Goal: Task Accomplishment & Management: Manage account settings

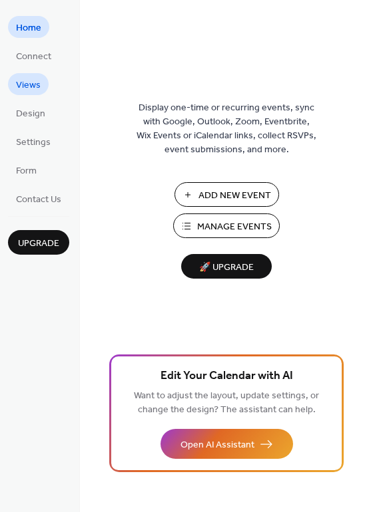
click at [29, 83] on span "Views" at bounding box center [28, 86] width 25 height 14
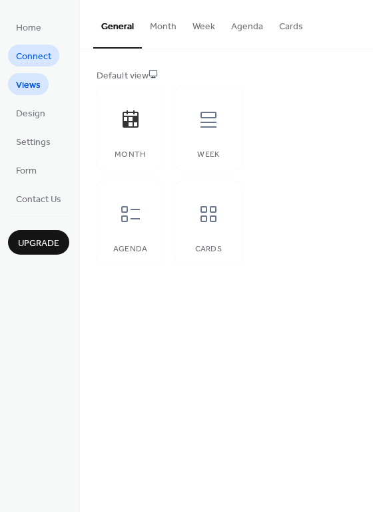
click at [32, 50] on span "Connect" at bounding box center [33, 57] width 35 height 14
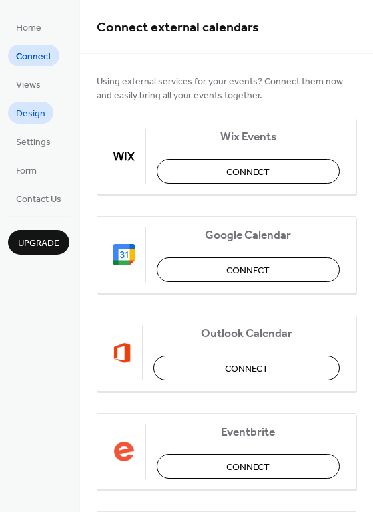
click at [31, 120] on span "Design" at bounding box center [30, 114] width 29 height 14
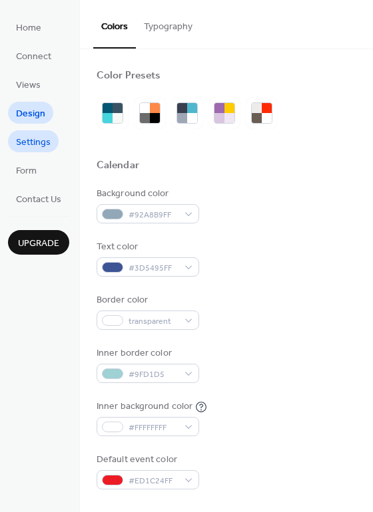
click at [17, 136] on span "Settings" at bounding box center [33, 143] width 35 height 14
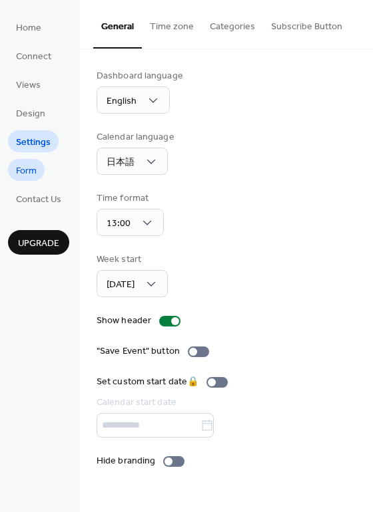
click at [29, 176] on span "Form" at bounding box center [26, 171] width 21 height 14
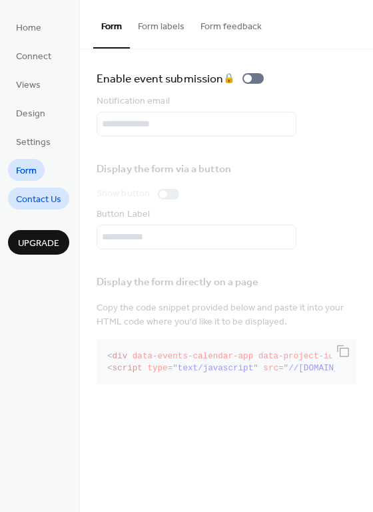
click at [27, 202] on span "Contact Us" at bounding box center [38, 200] width 45 height 14
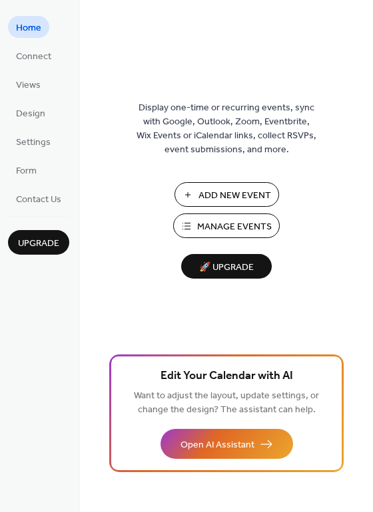
click at [234, 200] on span "Add New Event" at bounding box center [234, 196] width 73 height 14
click at [220, 231] on span "Manage Events" at bounding box center [234, 227] width 75 height 14
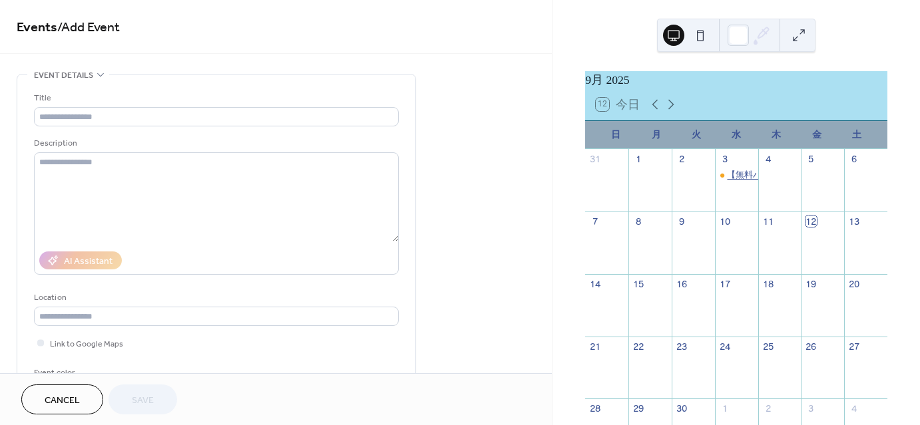
click at [736, 181] on div "【無料ハンズオン】ローコード開発プラットフォームMendix体験『日報アプリをつくろう』" at bounding box center [905, 175] width 356 height 12
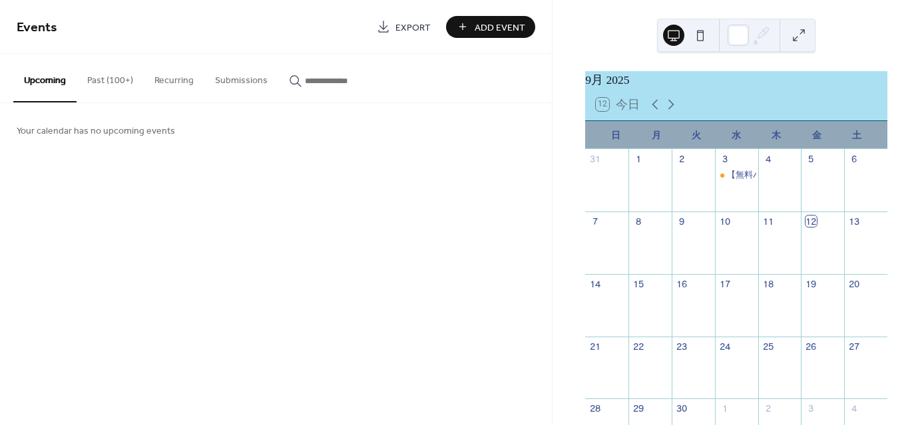
click at [127, 84] on button "Past (100+)" at bounding box center [110, 77] width 67 height 47
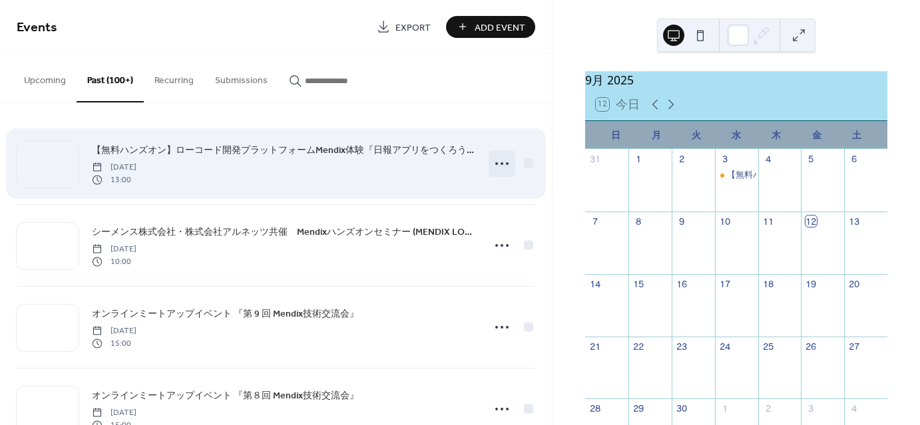
click at [500, 164] on icon at bounding box center [501, 163] width 21 height 21
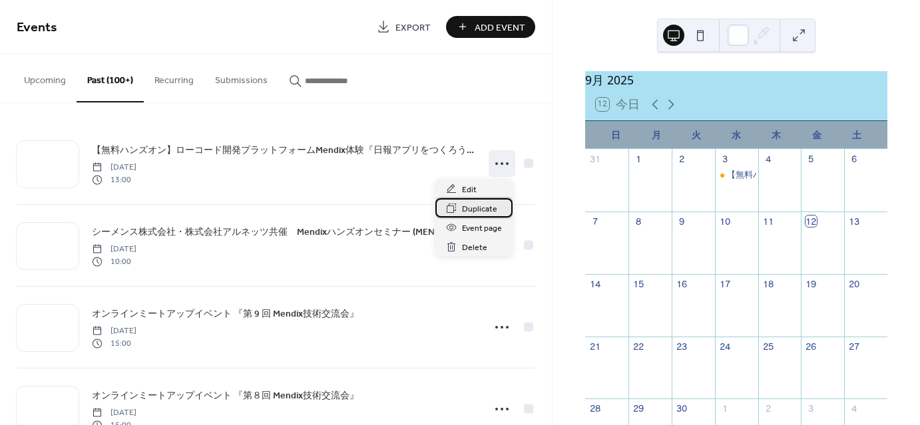
click at [483, 208] on span "Duplicate" at bounding box center [479, 209] width 35 height 14
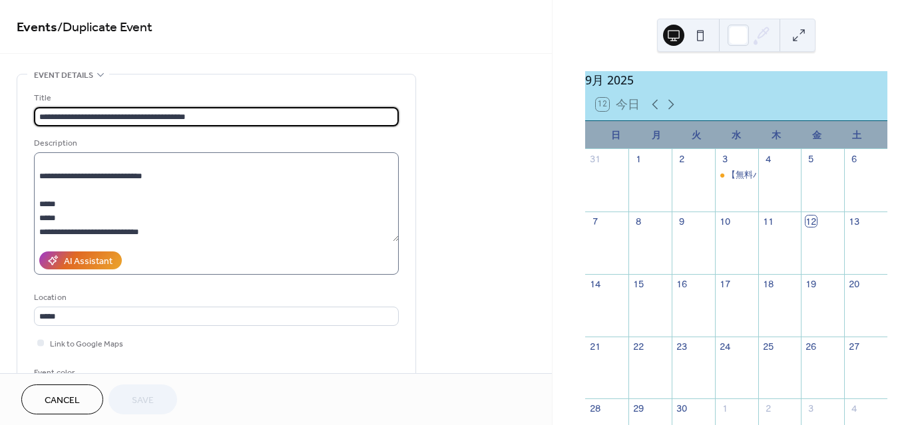
scroll to position [333, 0]
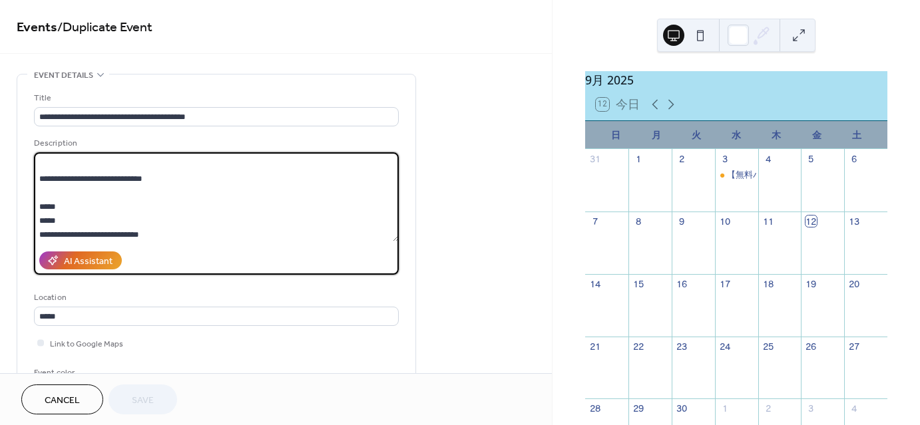
click at [279, 217] on textarea at bounding box center [216, 196] width 365 height 89
paste textarea "**********"
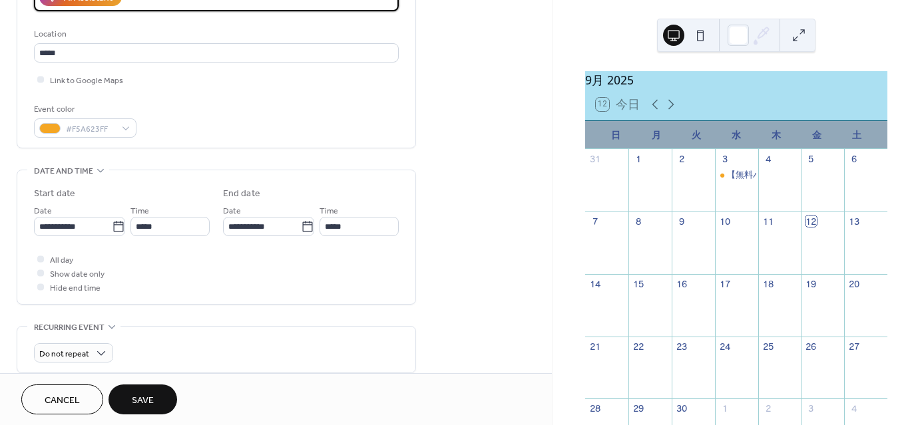
scroll to position [266, 0]
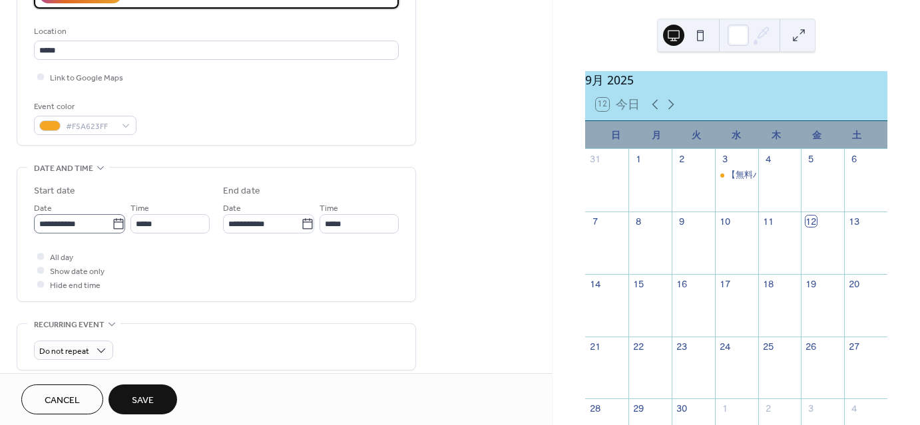
type textarea "**********"
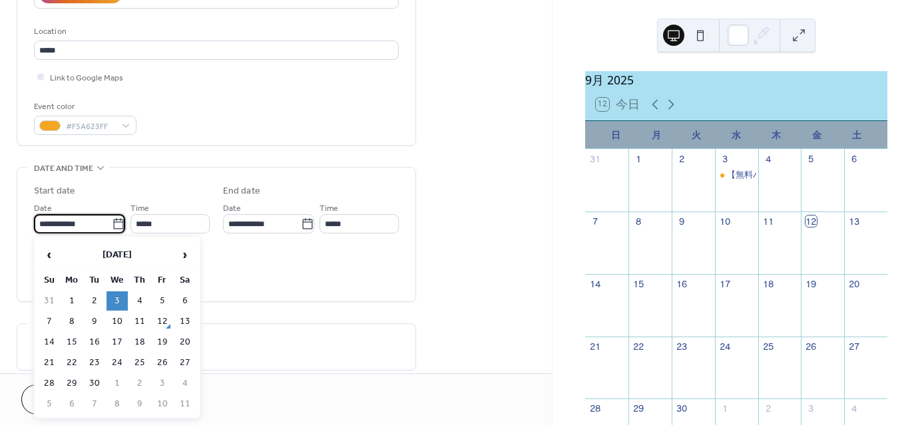
click at [97, 228] on input "**********" at bounding box center [73, 223] width 78 height 19
click at [183, 254] on span "›" at bounding box center [185, 255] width 20 height 27
click at [116, 323] on td "8" at bounding box center [116, 321] width 21 height 19
type input "**********"
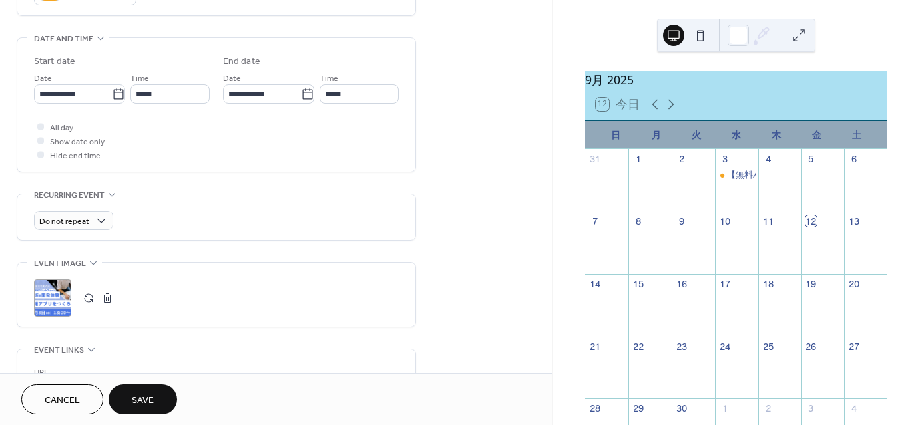
scroll to position [399, 0]
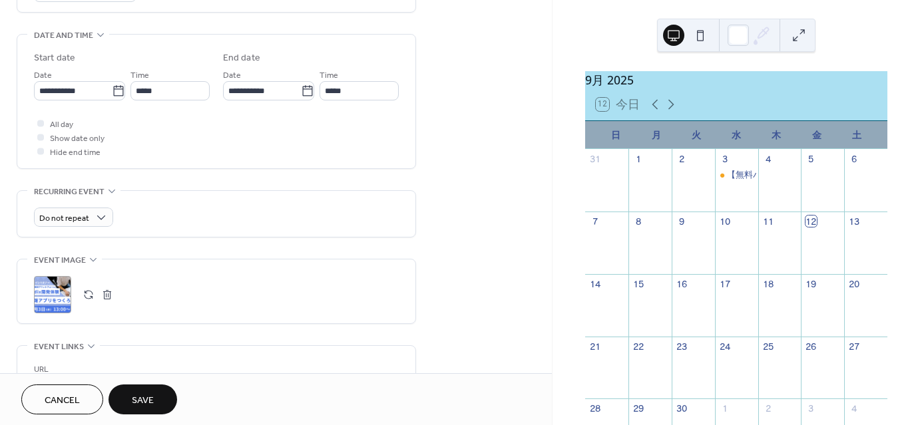
click at [108, 293] on button "button" at bounding box center [107, 295] width 19 height 19
click at [56, 291] on icon at bounding box center [52, 294] width 21 height 21
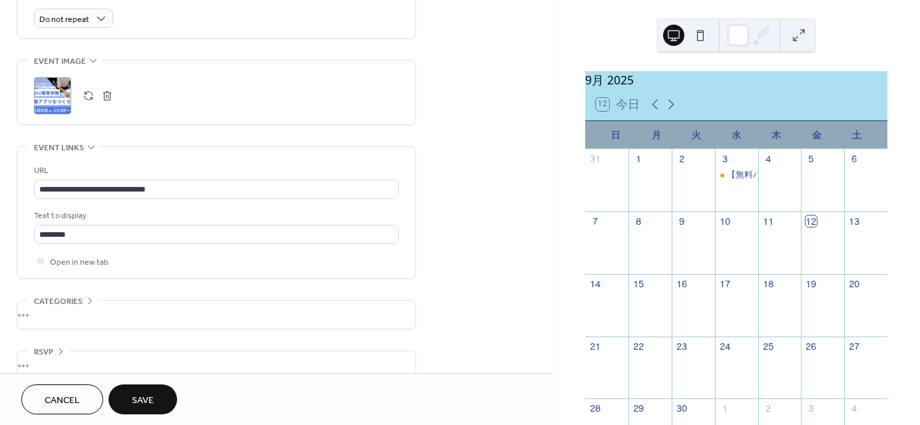
scroll to position [599, 0]
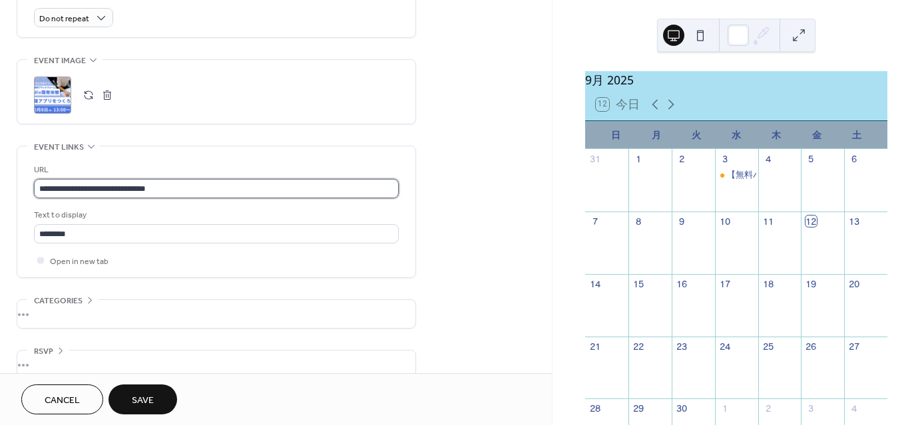
click at [171, 182] on input "**********" at bounding box center [216, 188] width 365 height 19
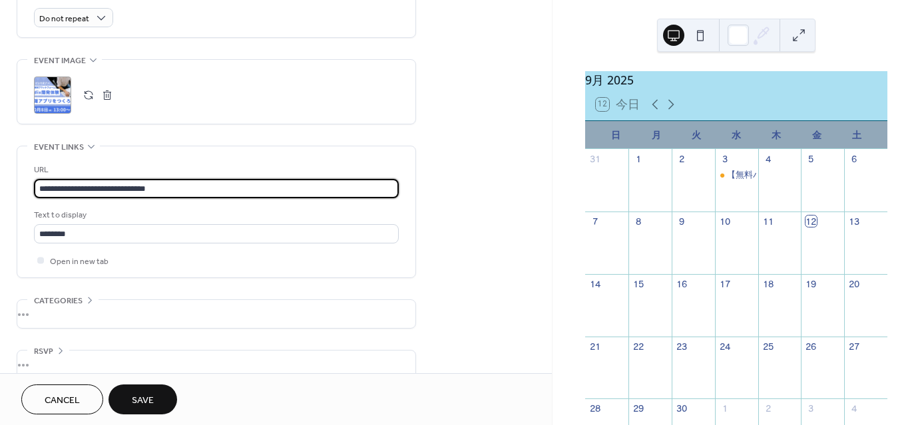
paste input "text"
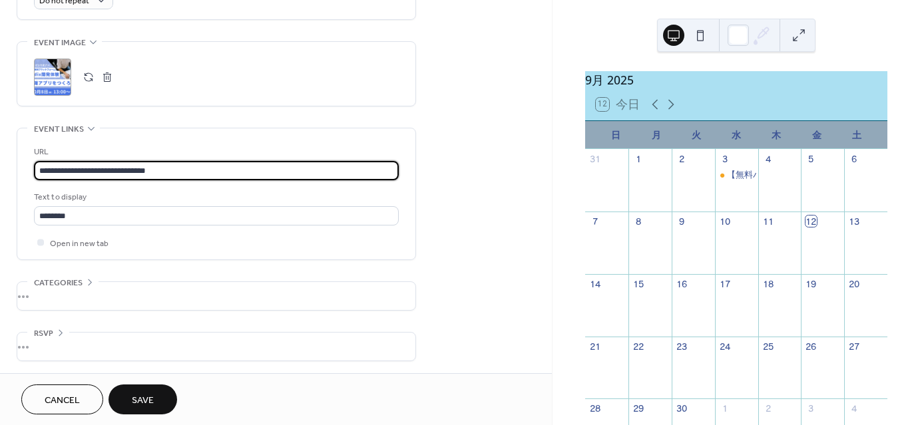
type input "**********"
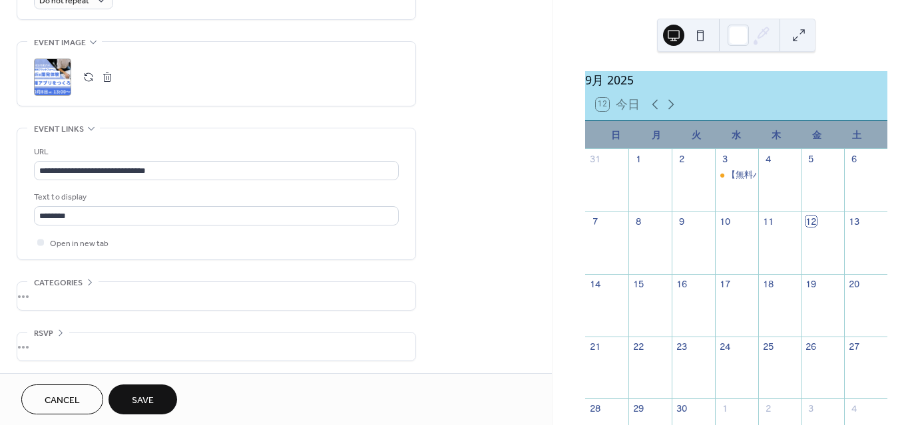
click at [98, 292] on div "•••" at bounding box center [216, 296] width 398 height 28
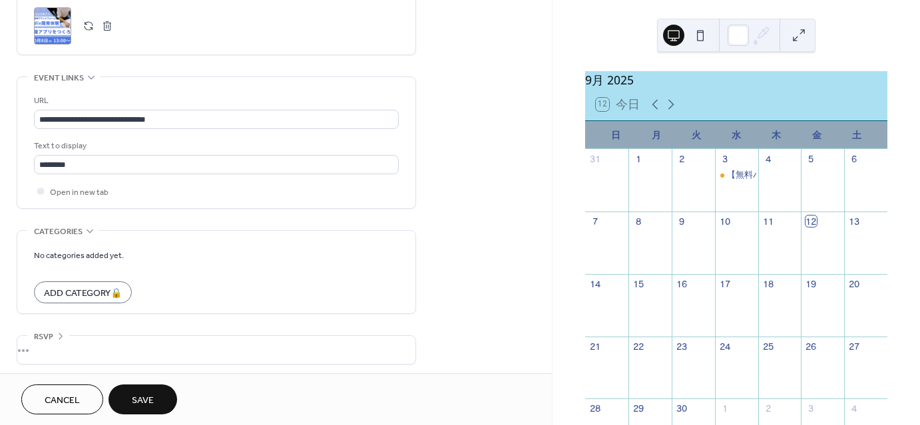
scroll to position [671, 0]
click at [154, 406] on span "Save" at bounding box center [143, 401] width 22 height 14
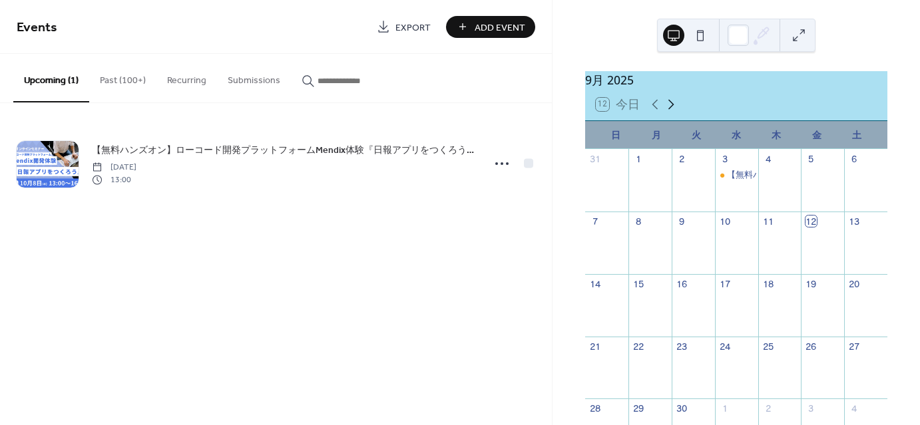
click at [666, 110] on icon at bounding box center [671, 104] width 16 height 16
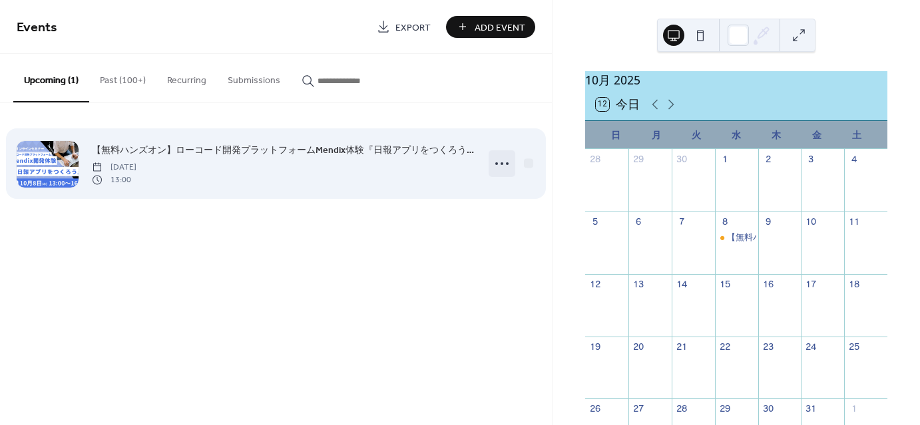
click at [505, 159] on icon at bounding box center [501, 163] width 21 height 21
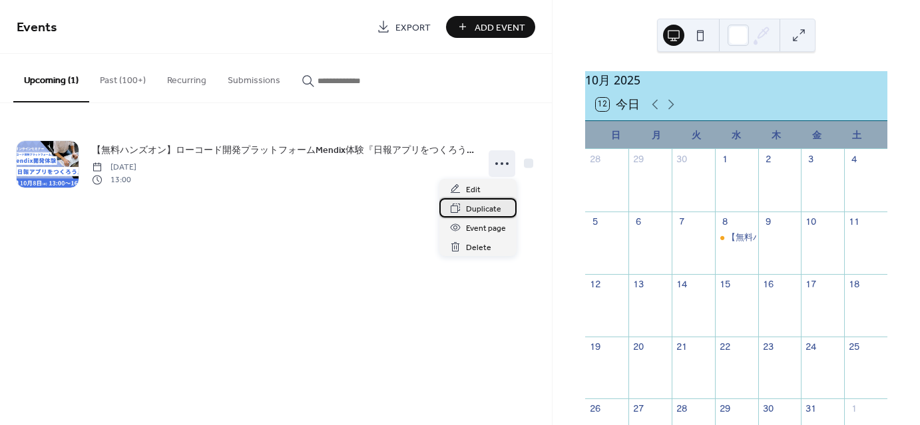
click at [479, 212] on span "Duplicate" at bounding box center [483, 209] width 35 height 14
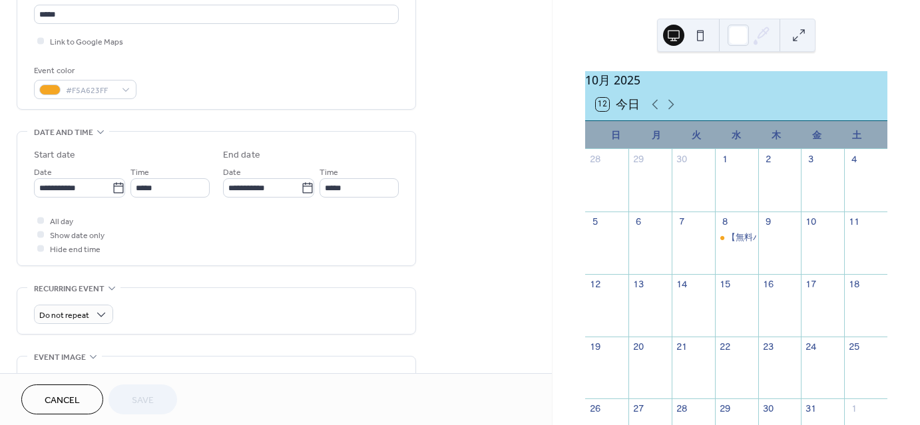
scroll to position [333, 0]
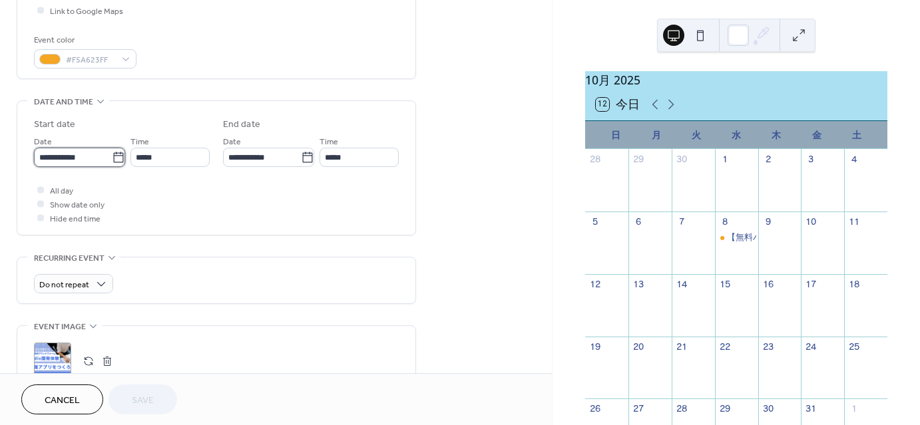
click at [101, 160] on input "**********" at bounding box center [73, 157] width 78 height 19
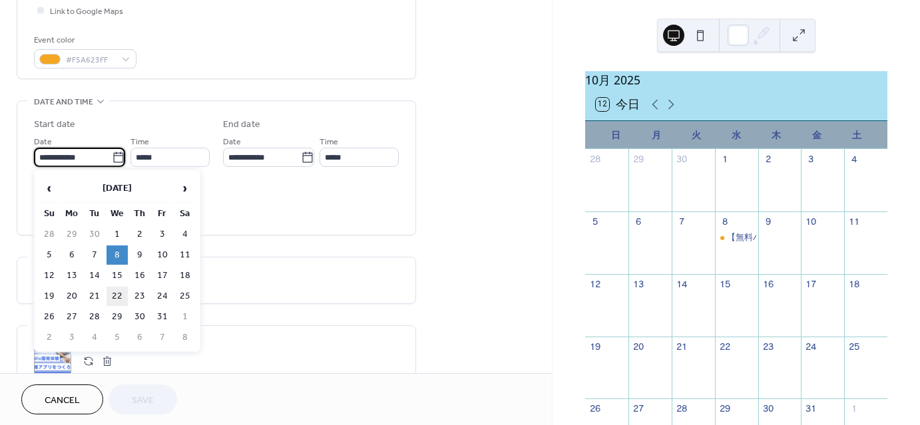
click at [114, 293] on td "22" at bounding box center [116, 296] width 21 height 19
type input "**********"
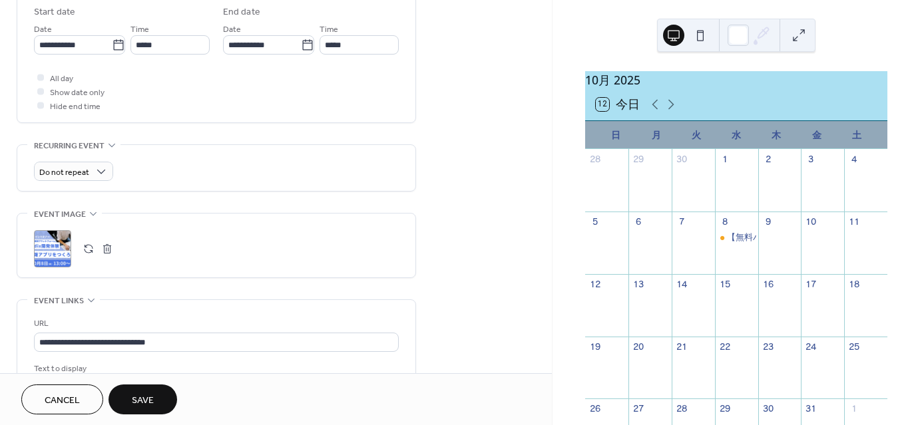
scroll to position [466, 0]
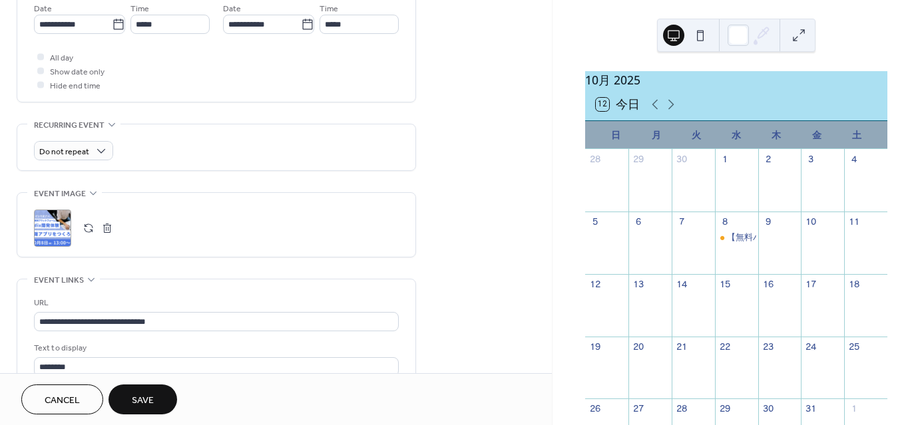
click at [91, 226] on button "button" at bounding box center [88, 228] width 19 height 19
click at [146, 399] on span "Save" at bounding box center [143, 401] width 22 height 14
